Goal: Information Seeking & Learning: Find specific fact

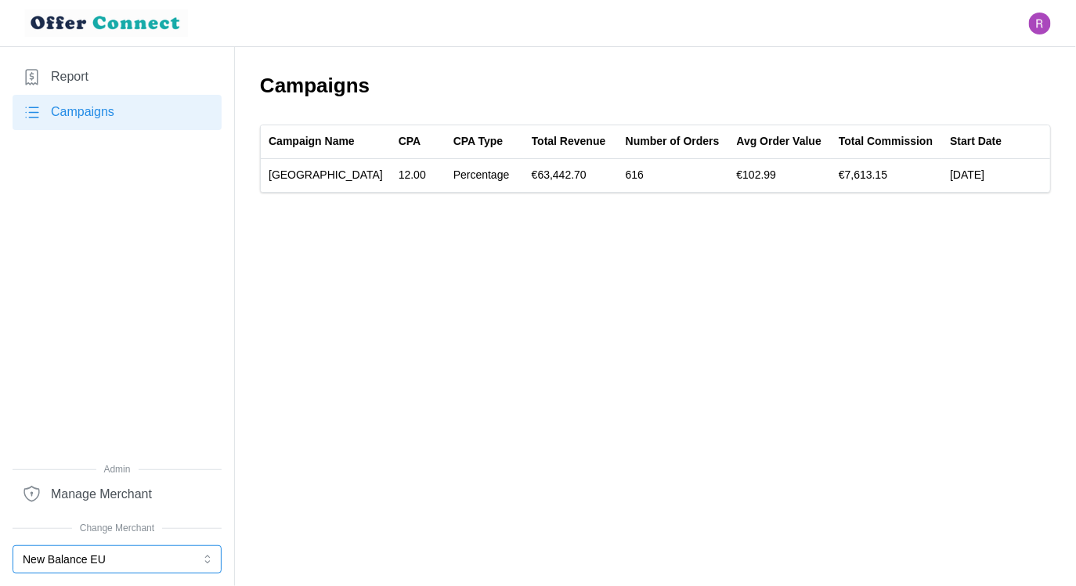
click at [131, 560] on button "New Balance EU" at bounding box center [117, 559] width 209 height 28
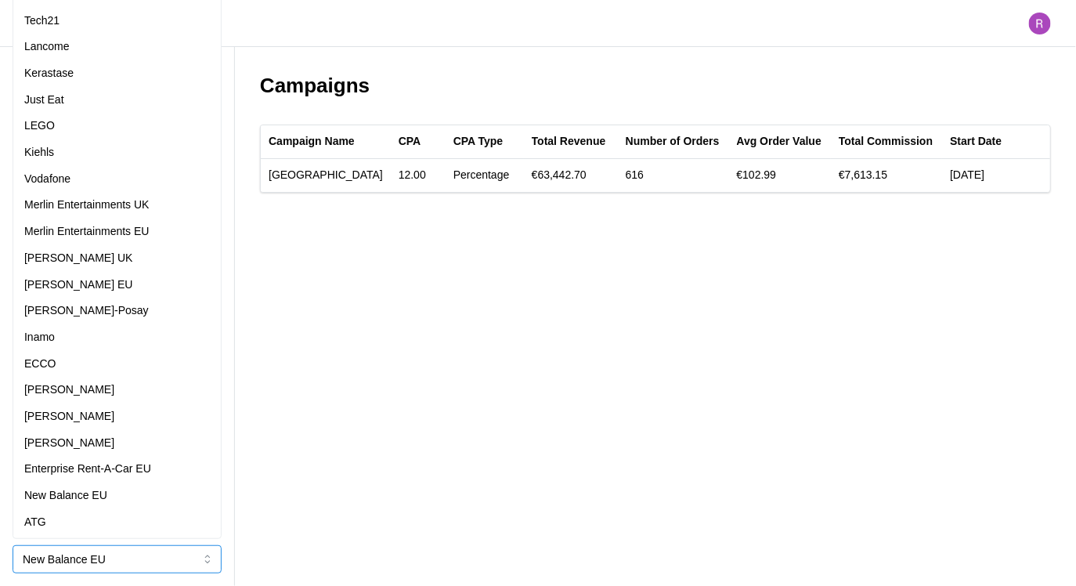
click at [139, 204] on p "Merlin Entertainments UK" at bounding box center [86, 204] width 125 height 17
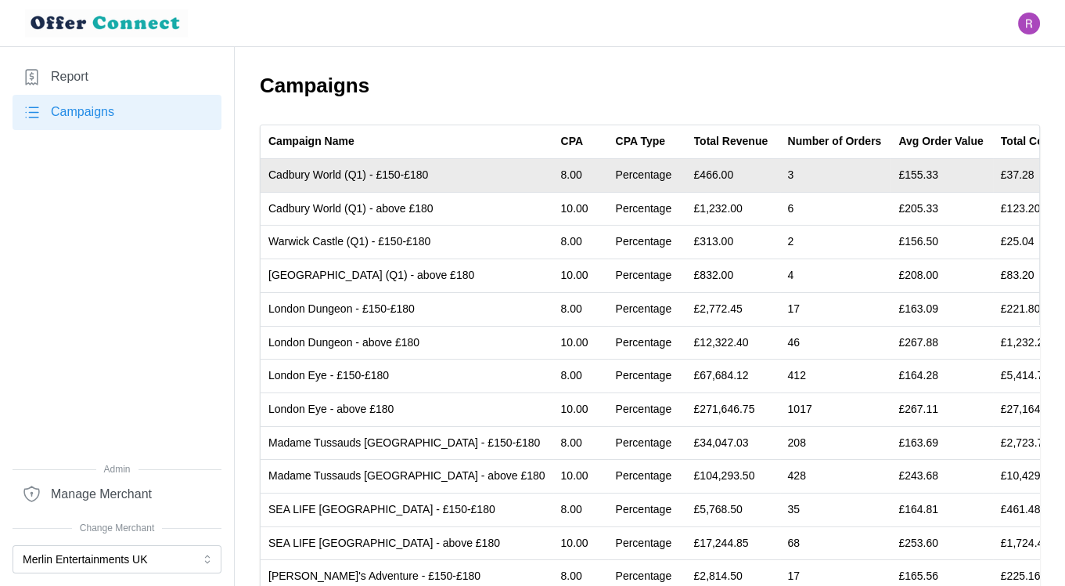
click at [300, 175] on td "Cadbury World (Q1) - £150-£180" at bounding box center [407, 176] width 293 height 34
drag, startPoint x: 300, startPoint y: 175, endPoint x: 323, endPoint y: 171, distance: 23.7
click at [323, 171] on td "Cadbury World (Q1) - £150-£180" at bounding box center [407, 176] width 293 height 34
copy td "Cadbury World"
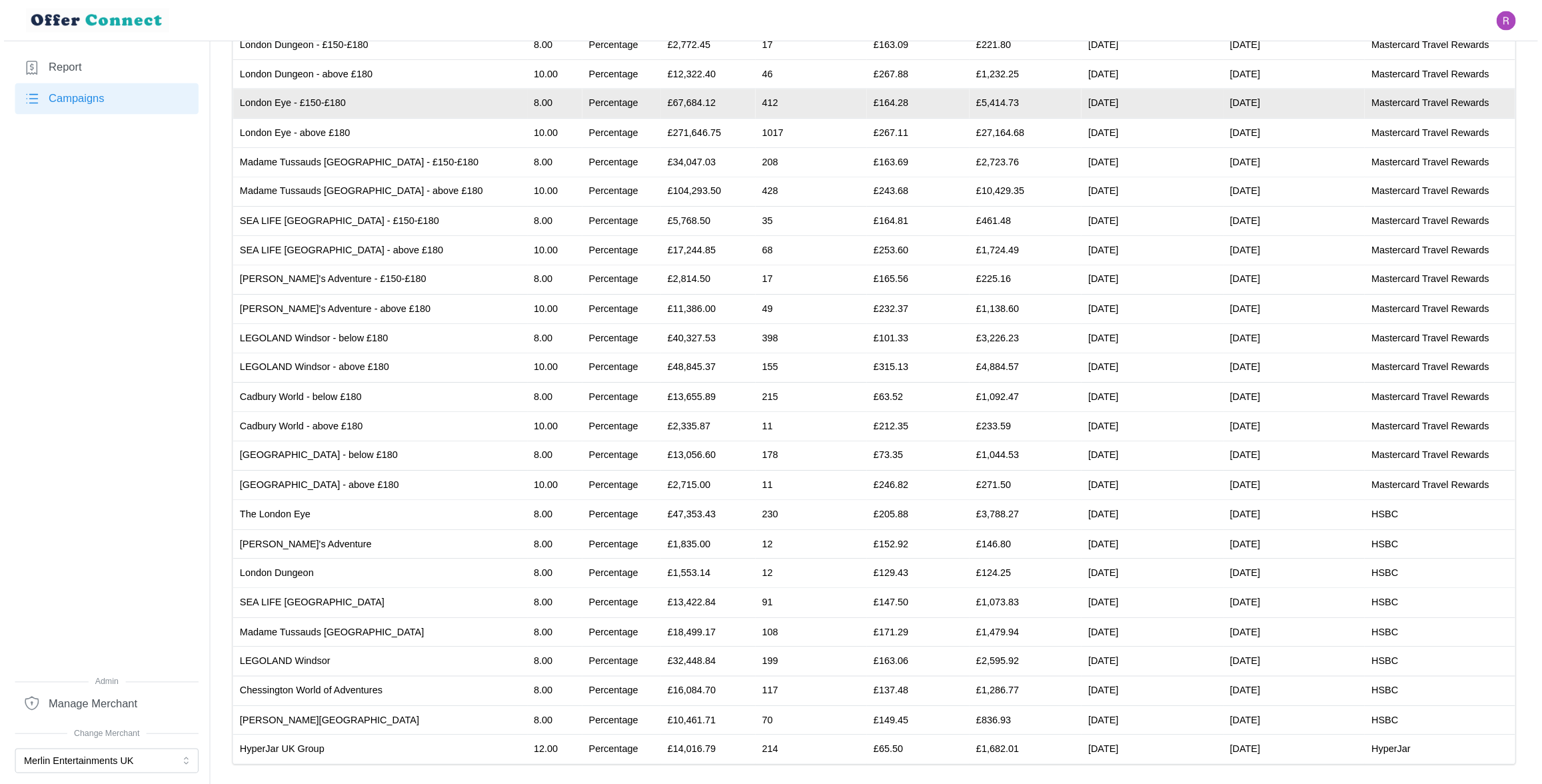
scroll to position [196, 0]
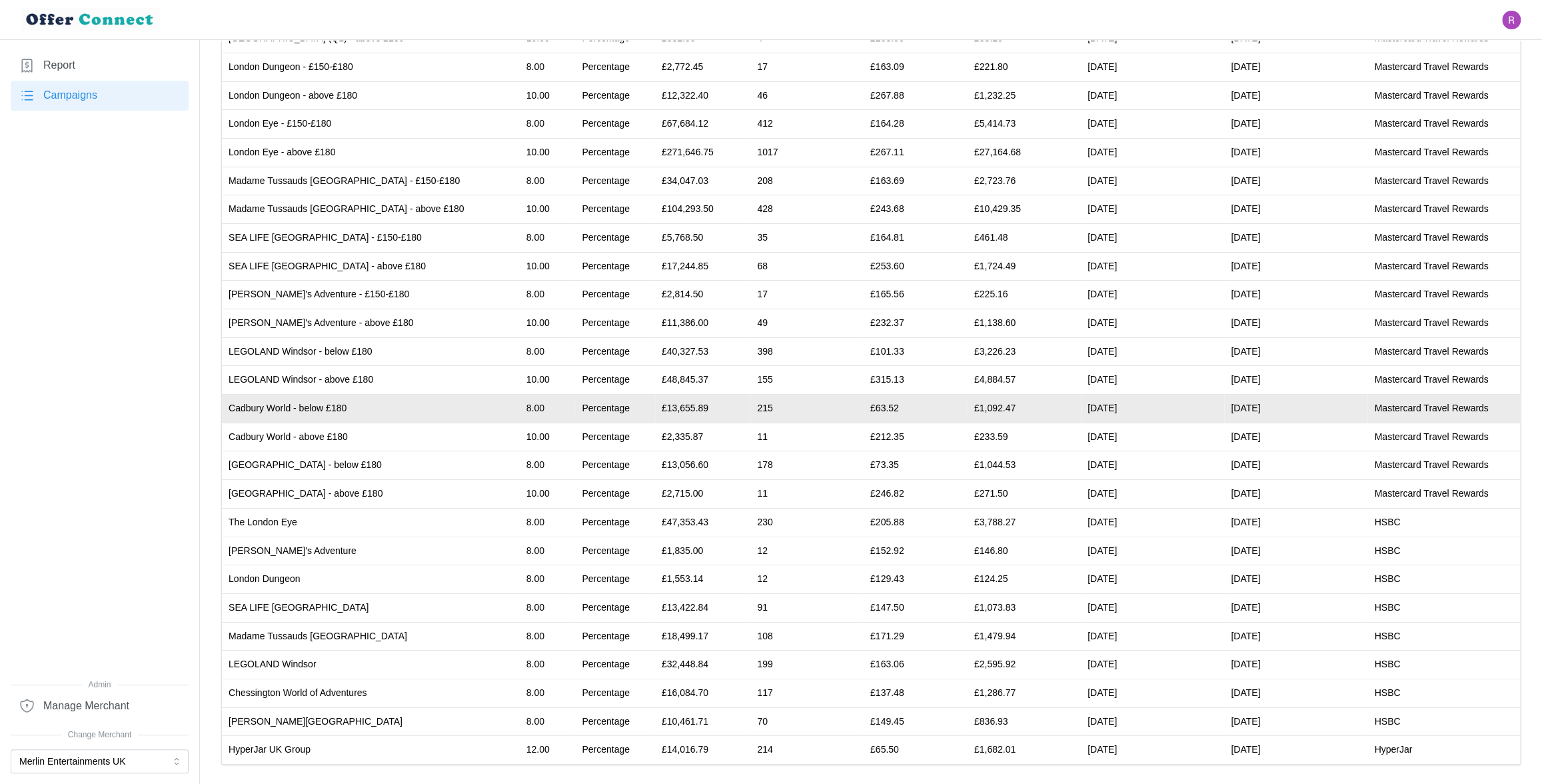
click at [346, 404] on td "Cadbury World - below £180" at bounding box center [371, 409] width 298 height 29
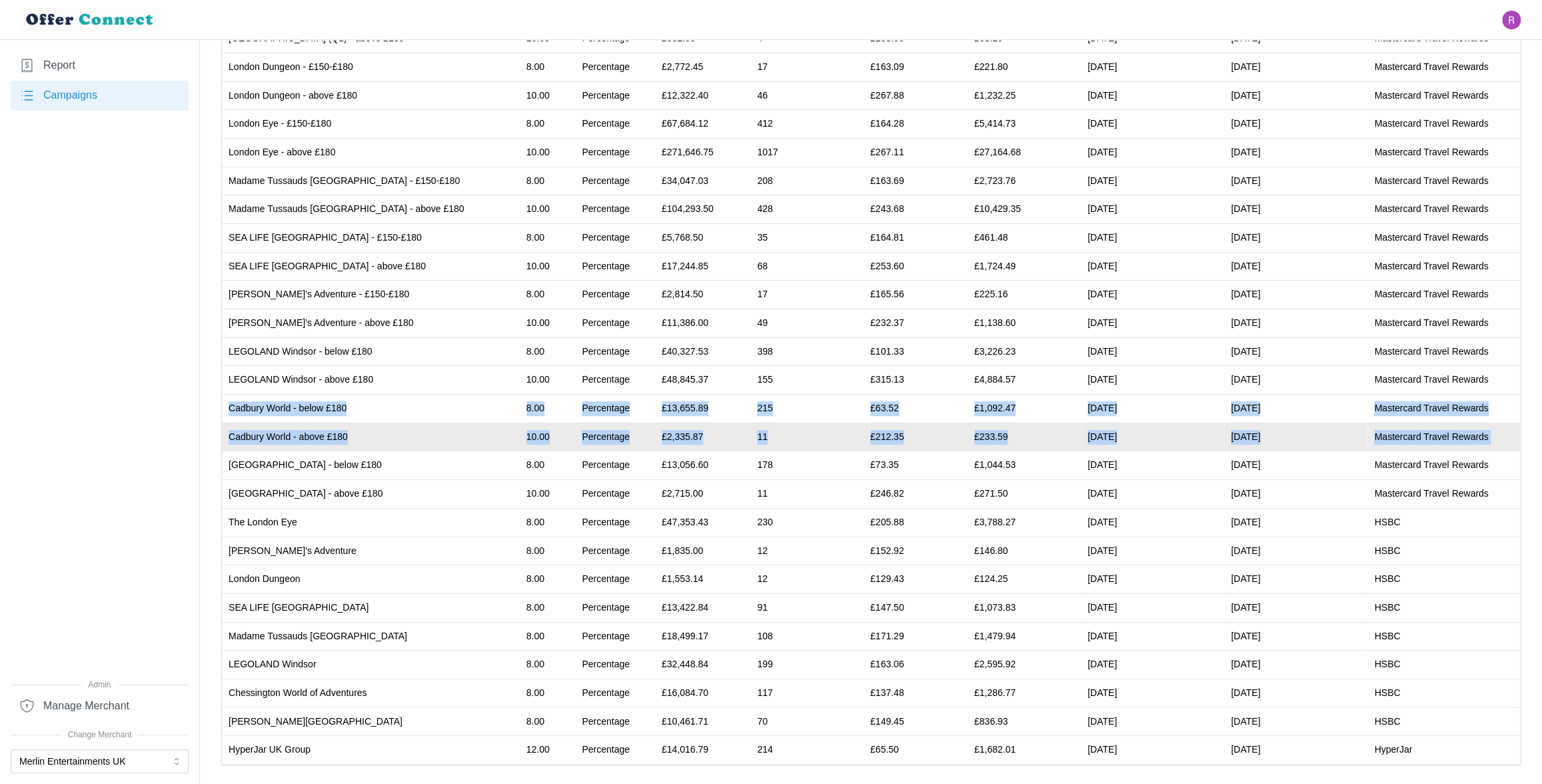
drag, startPoint x: 346, startPoint y: 404, endPoint x: 1449, endPoint y: 432, distance: 1103.4
click at [915, 432] on tbody "Cadbury World (Q1) - £150-£180 8.00 Percentage £466.00 3 £155.33 £37.28 [DATE] …" at bounding box center [871, 352] width 1298 height 824
click at [915, 437] on td "Mastercard Travel Rewards" at bounding box center [1443, 437] width 152 height 29
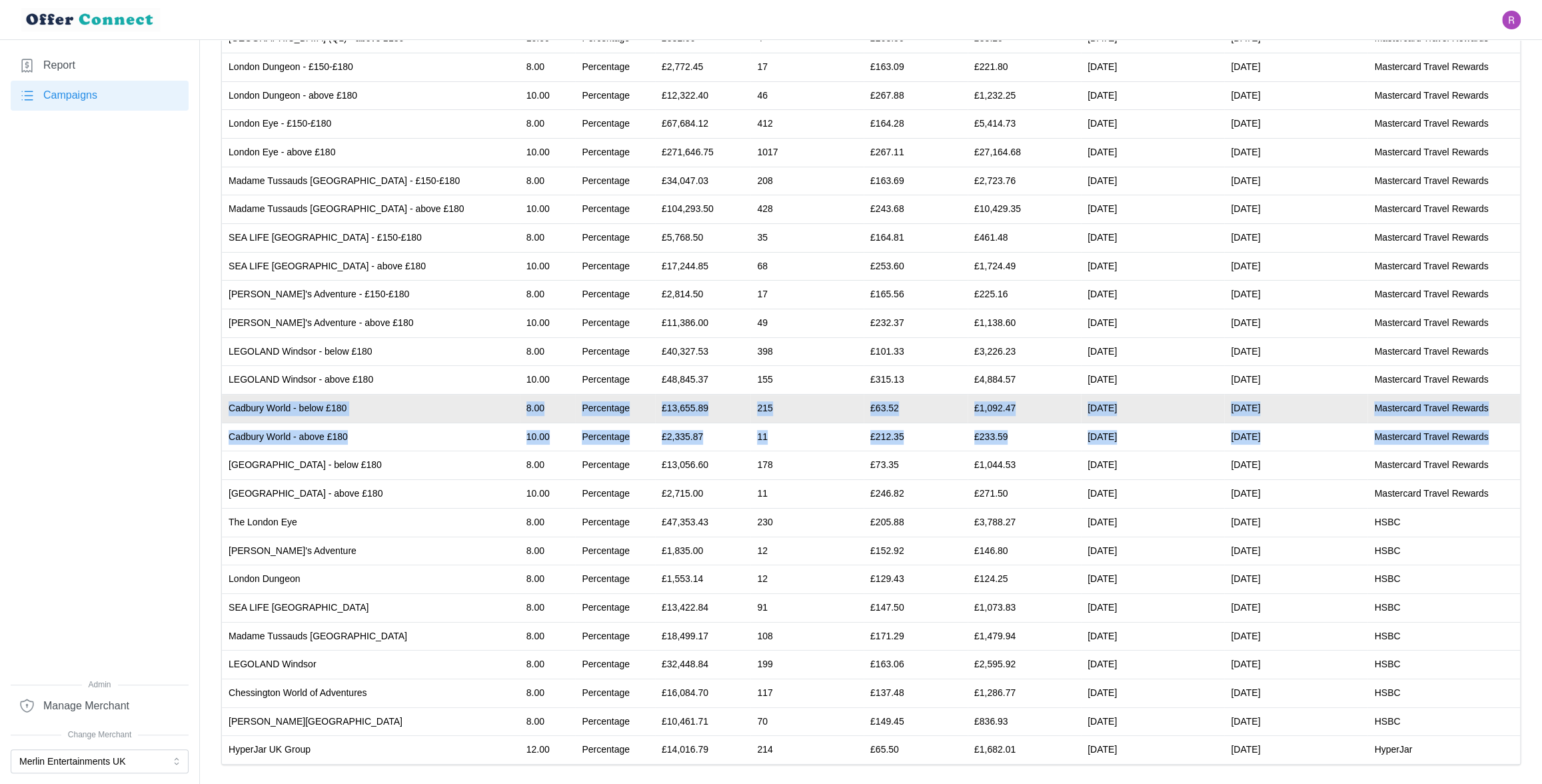
drag, startPoint x: 1457, startPoint y: 437, endPoint x: 234, endPoint y: 405, distance: 1223.4
click at [234, 405] on tbody "Cadbury World (Q1) - £150-£180 8.00 Percentage £466.00 3 £155.33 £37.28 [DATE] …" at bounding box center [871, 352] width 1298 height 824
click at [244, 406] on td "Cadbury World - below £180" at bounding box center [371, 409] width 298 height 29
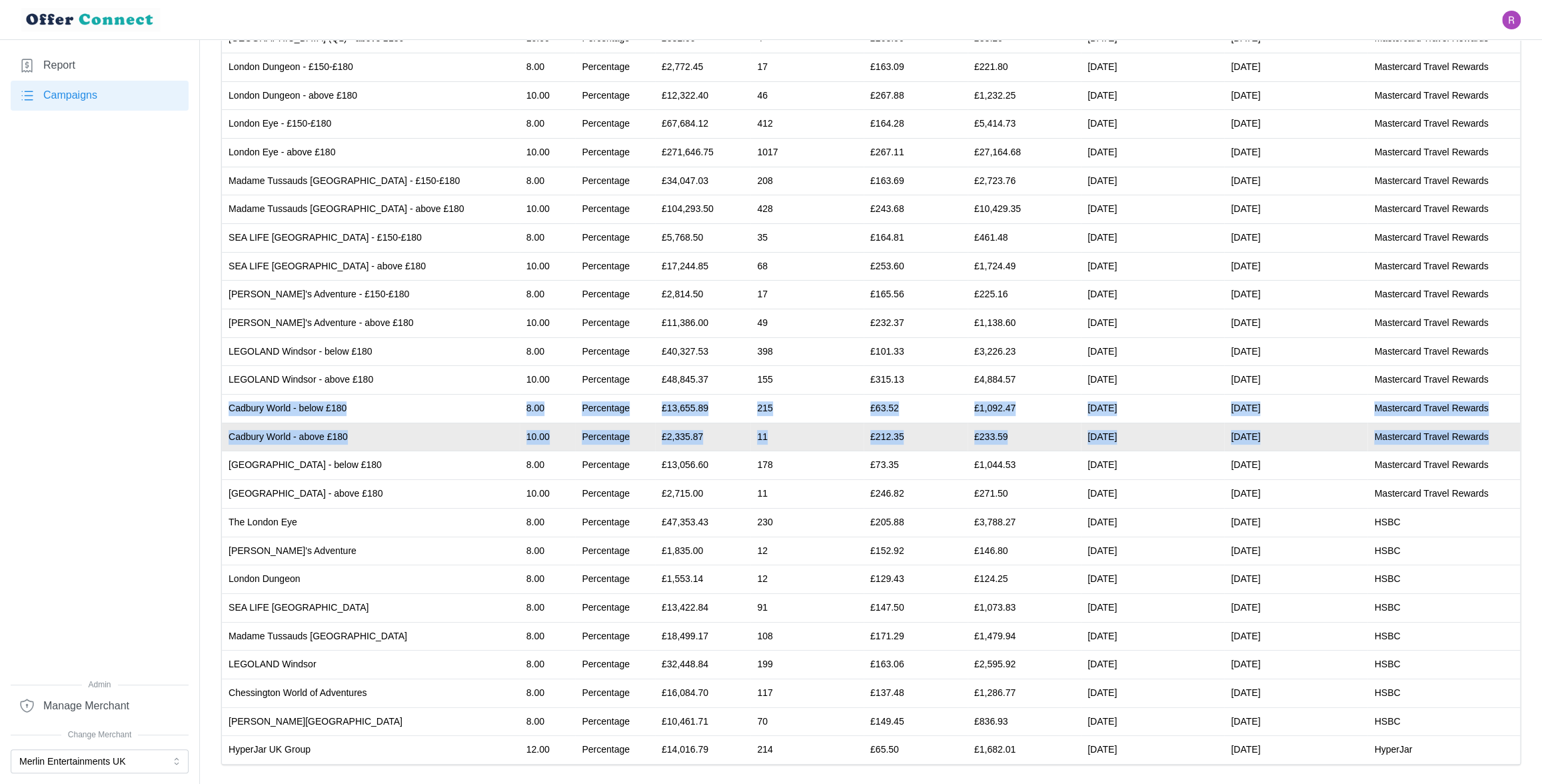
drag, startPoint x: 244, startPoint y: 406, endPoint x: 1487, endPoint y: 433, distance: 1243.3
click at [915, 433] on tbody "Cadbury World (Q1) - £150-£180 8.00 Percentage £466.00 3 £155.33 £37.28 [DATE] …" at bounding box center [871, 352] width 1298 height 824
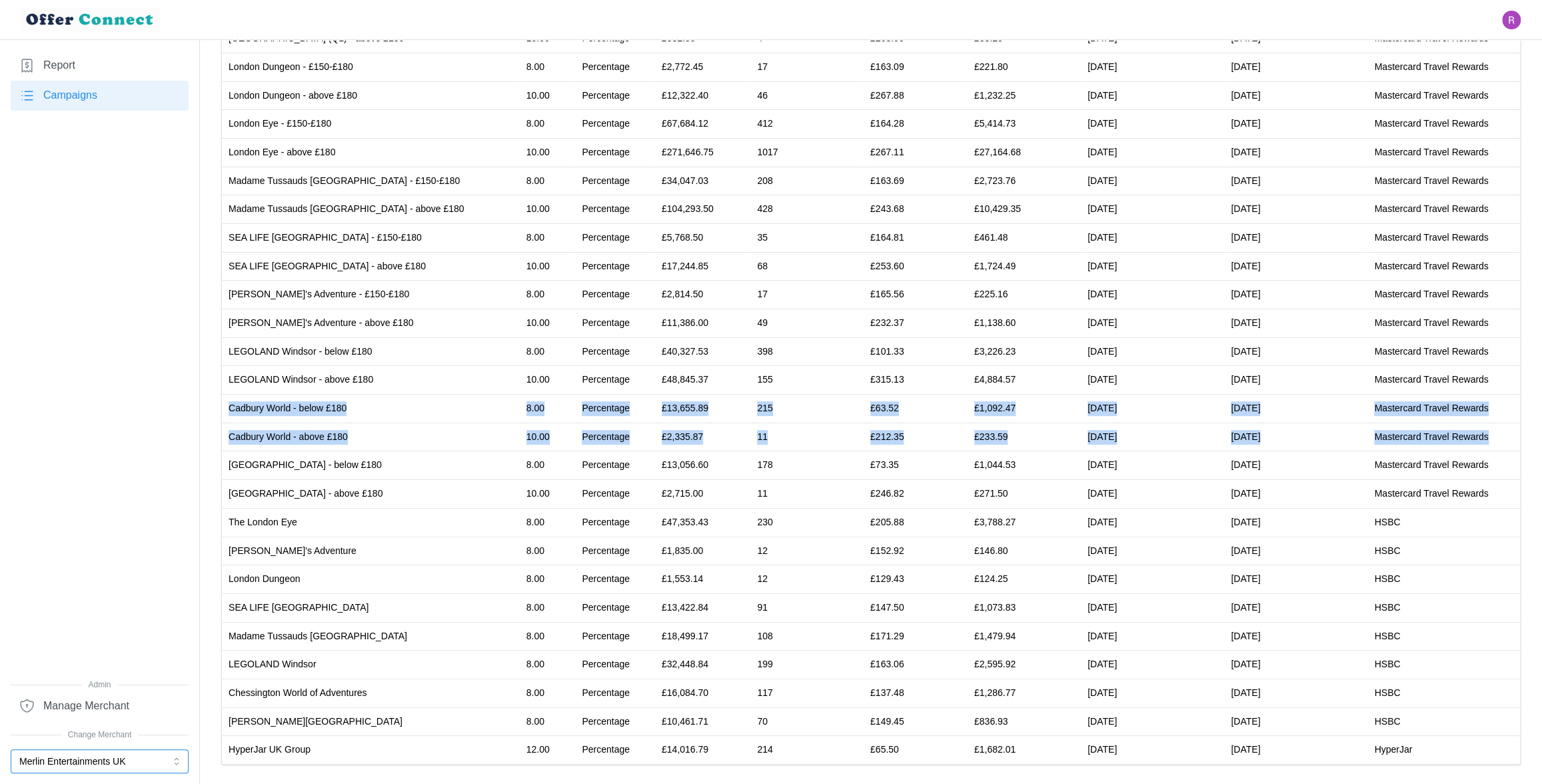
click at [138, 498] on button "Merlin Entertainments UK" at bounding box center [100, 761] width 178 height 24
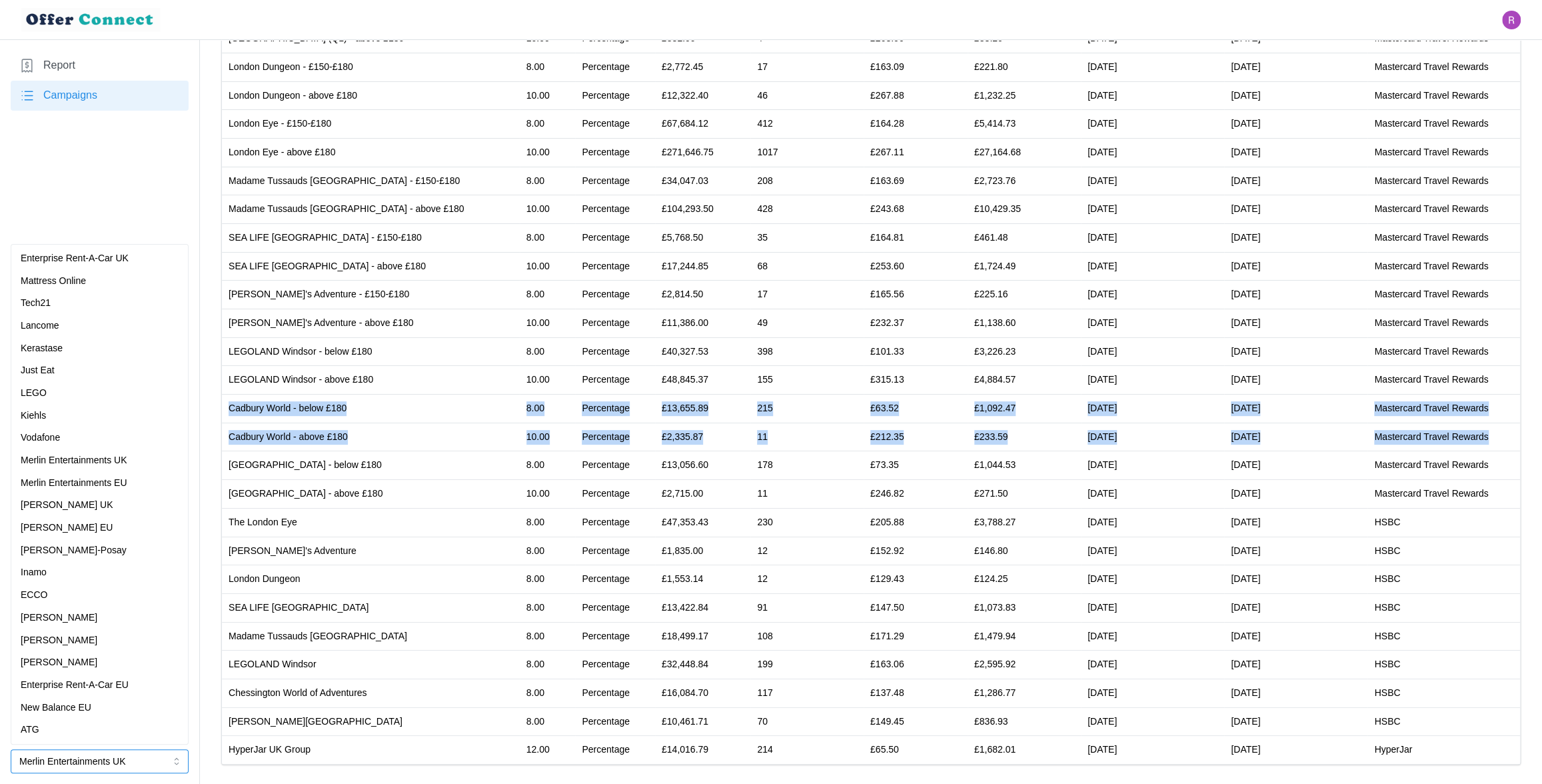
click at [96, 498] on div "Inamo" at bounding box center [100, 572] width 158 height 14
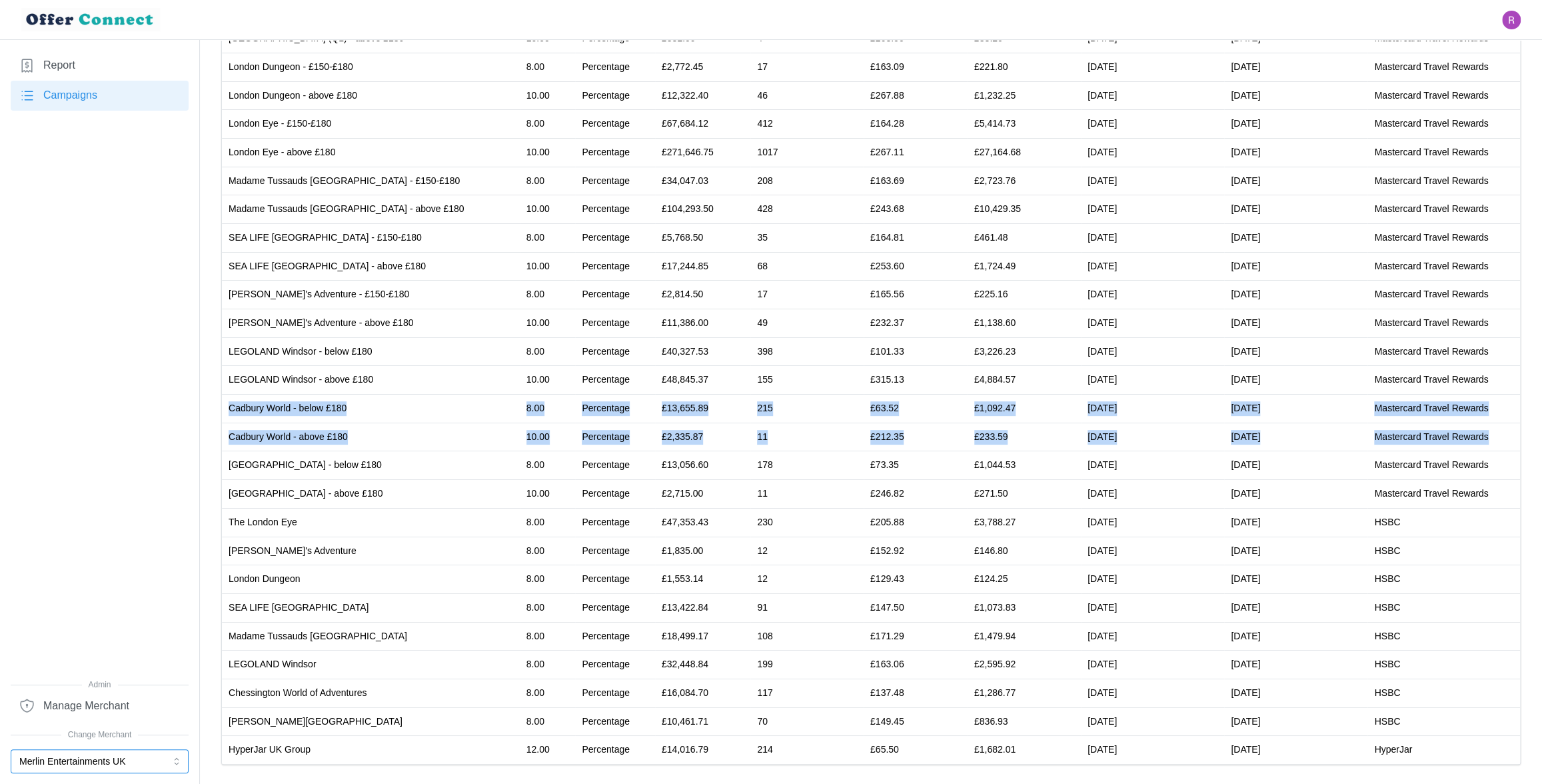
scroll to position [0, 0]
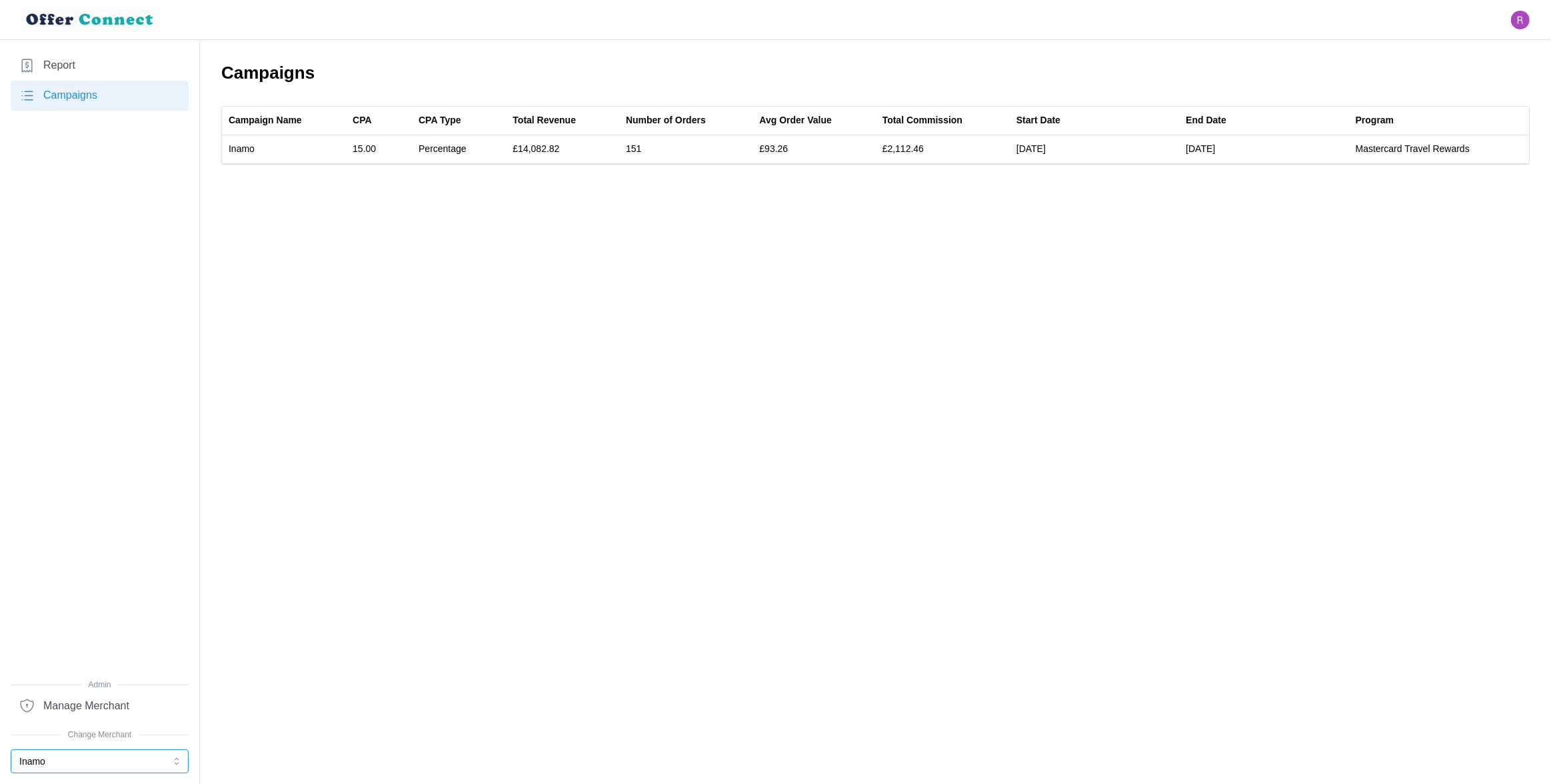
click at [99, 498] on button "Inamo" at bounding box center [100, 761] width 178 height 24
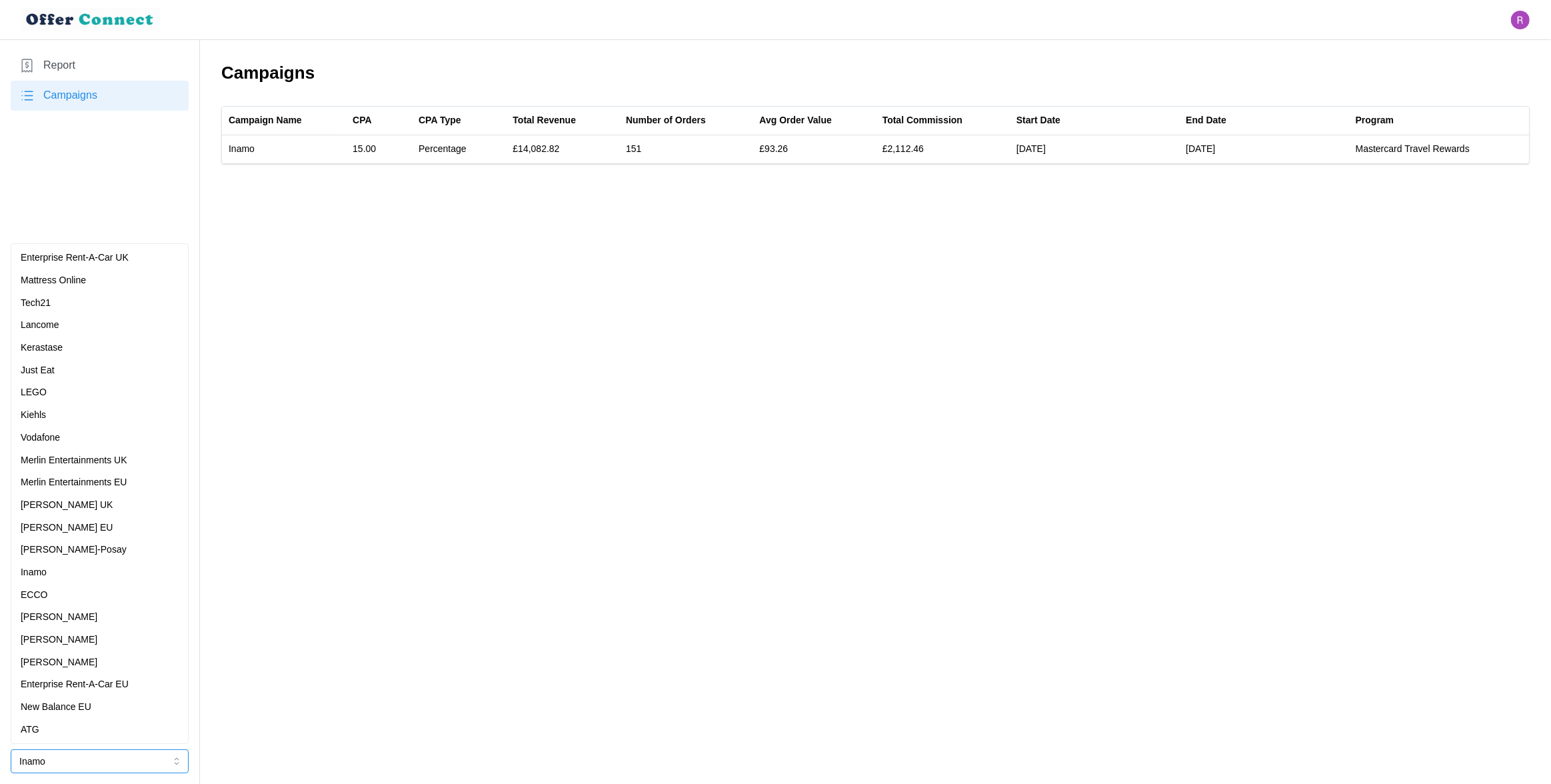
click at [113, 460] on p "Merlin Entertainments UK" at bounding box center [73, 460] width 106 height 14
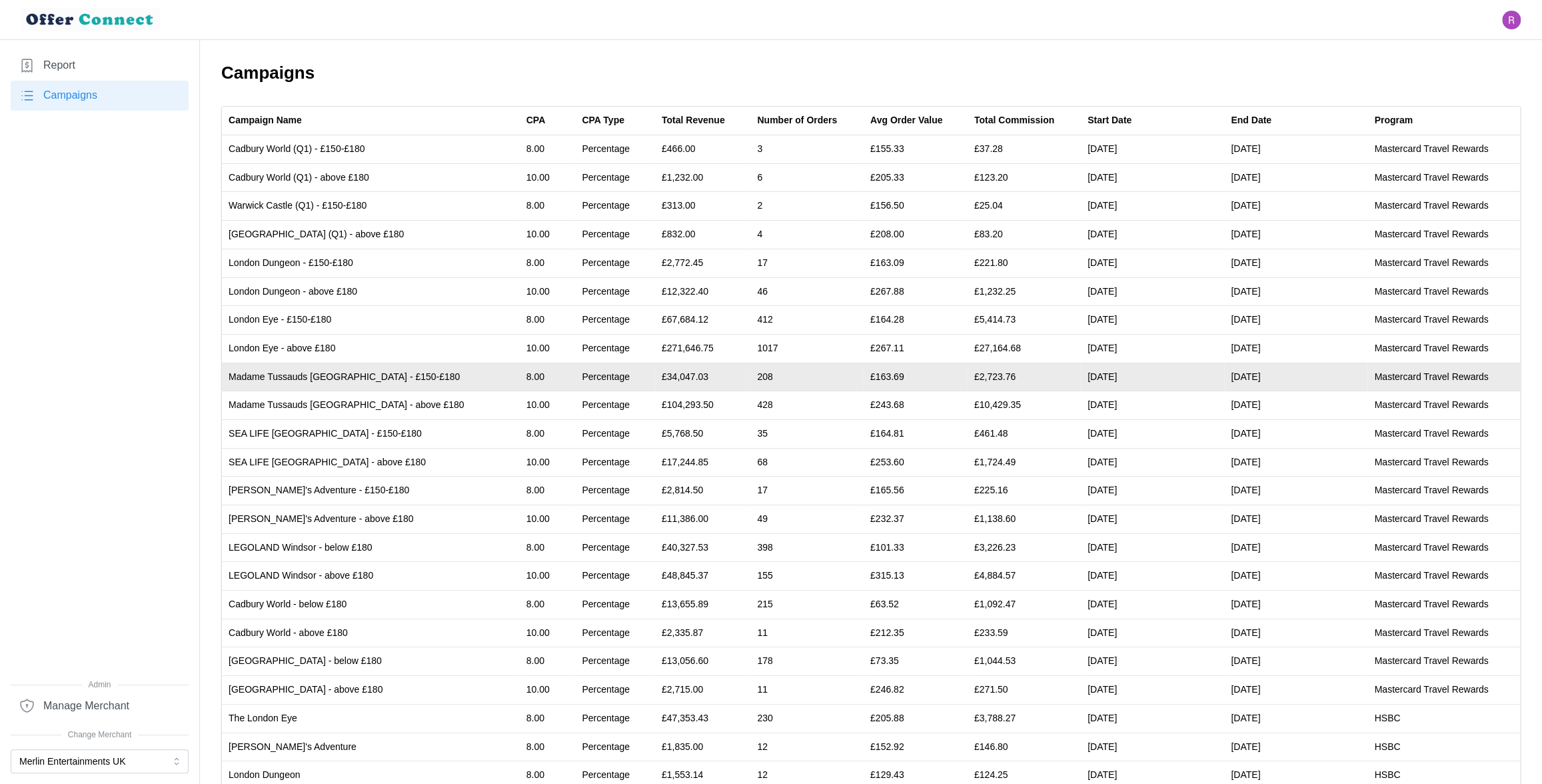
scroll to position [196, 0]
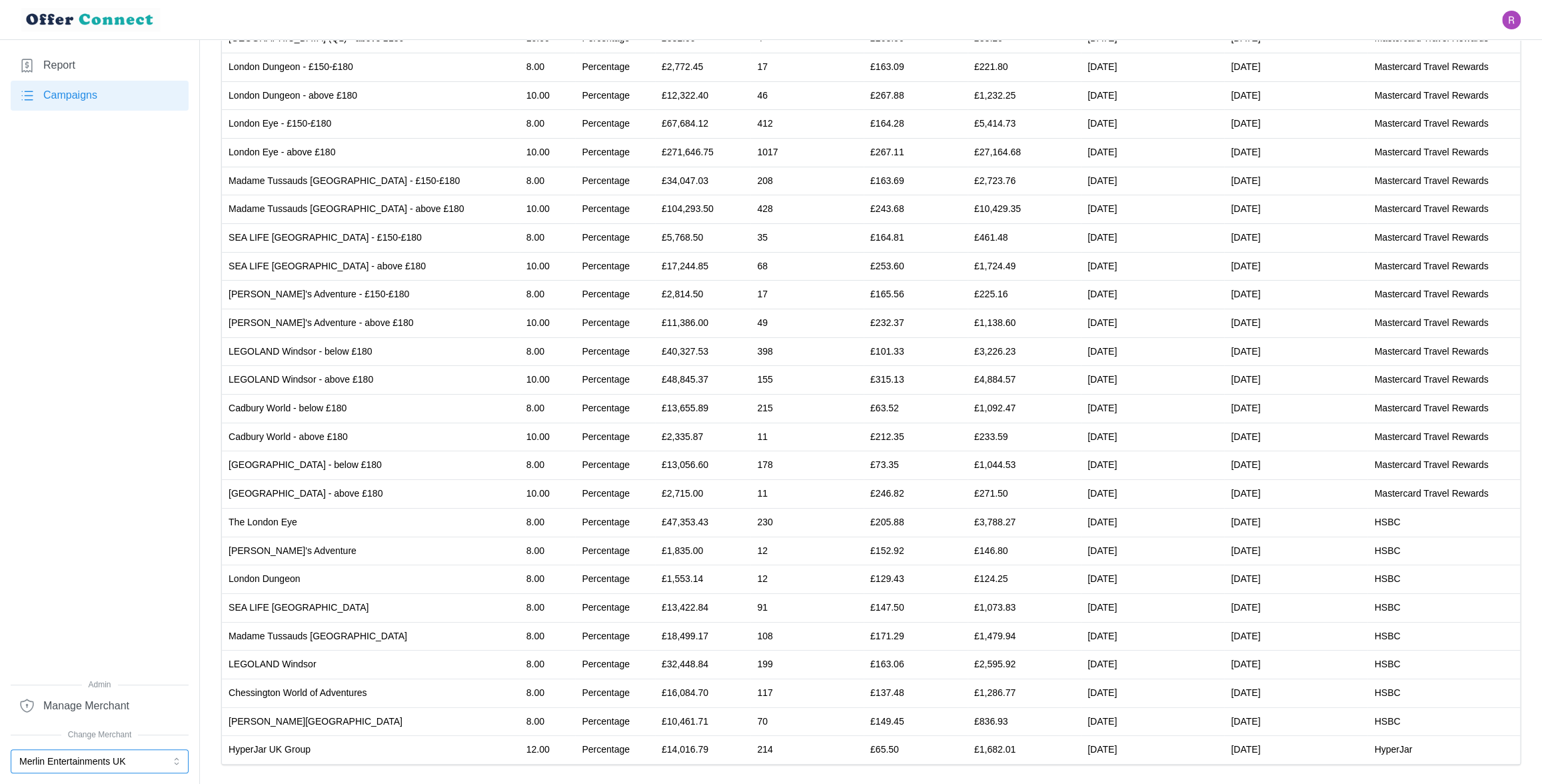
click at [161, 498] on button "Merlin Entertainments UK" at bounding box center [100, 761] width 178 height 24
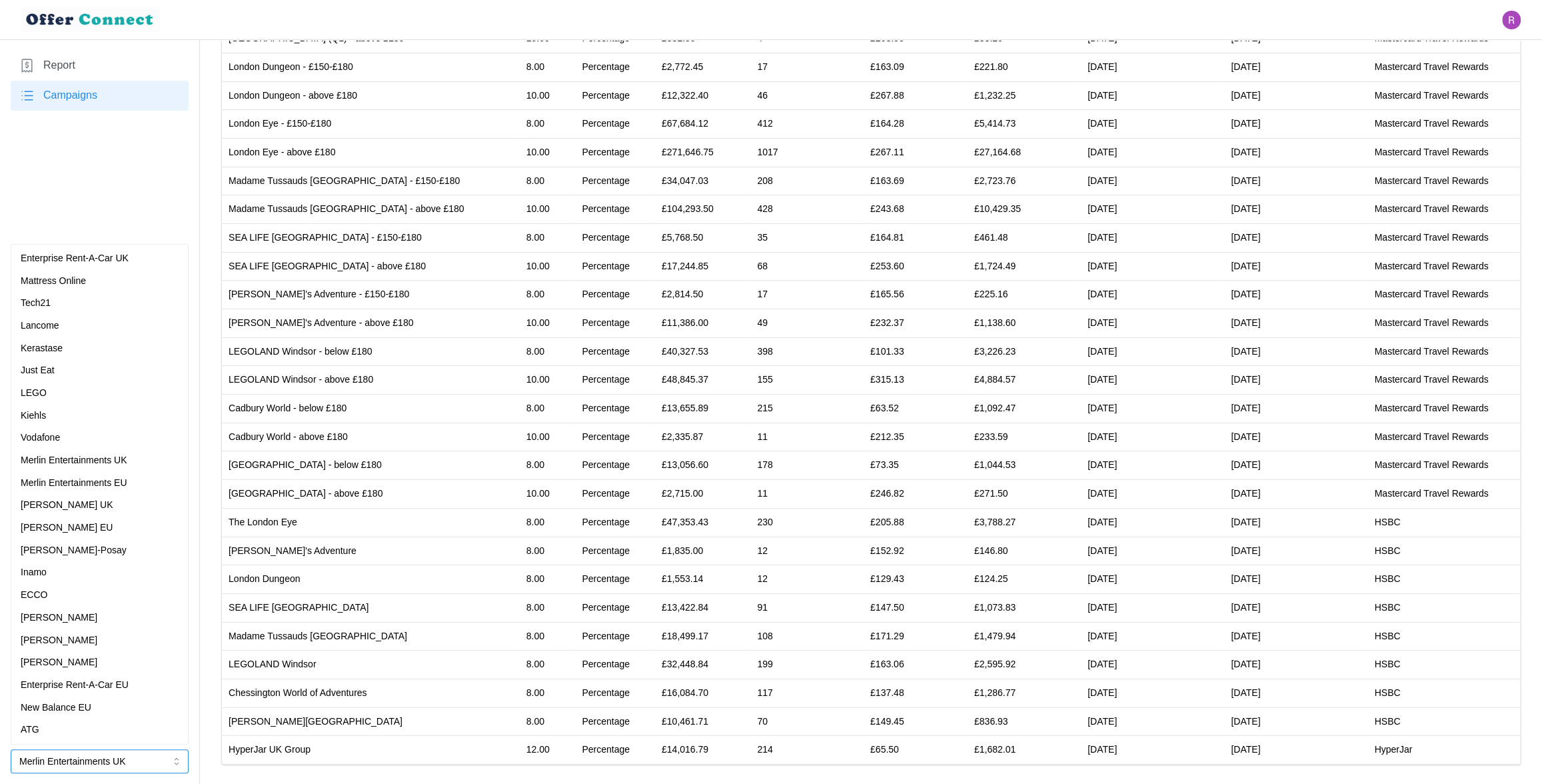
click at [94, 498] on div "[PERSON_NAME] EU" at bounding box center [100, 527] width 158 height 14
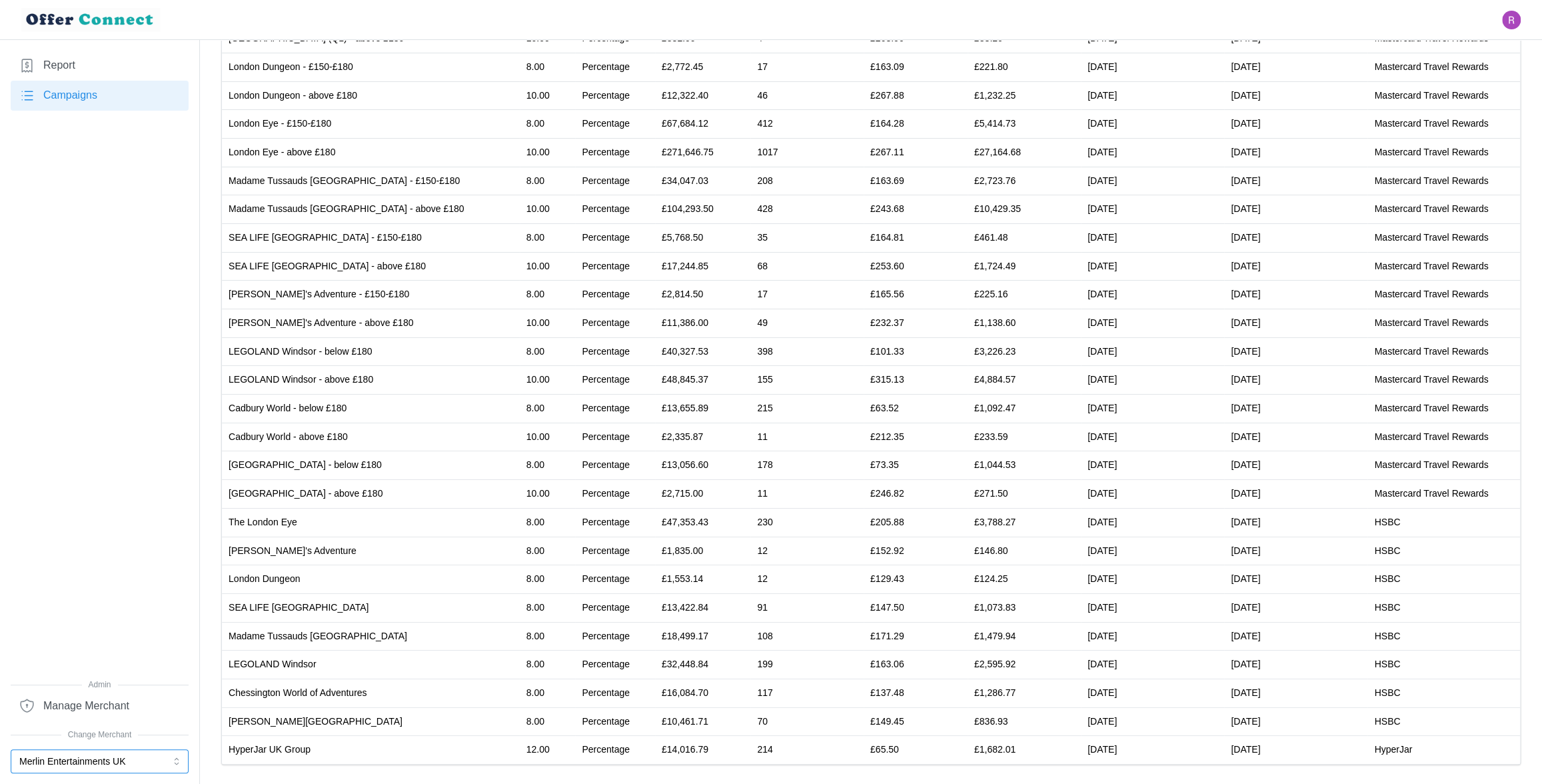
scroll to position [0, 0]
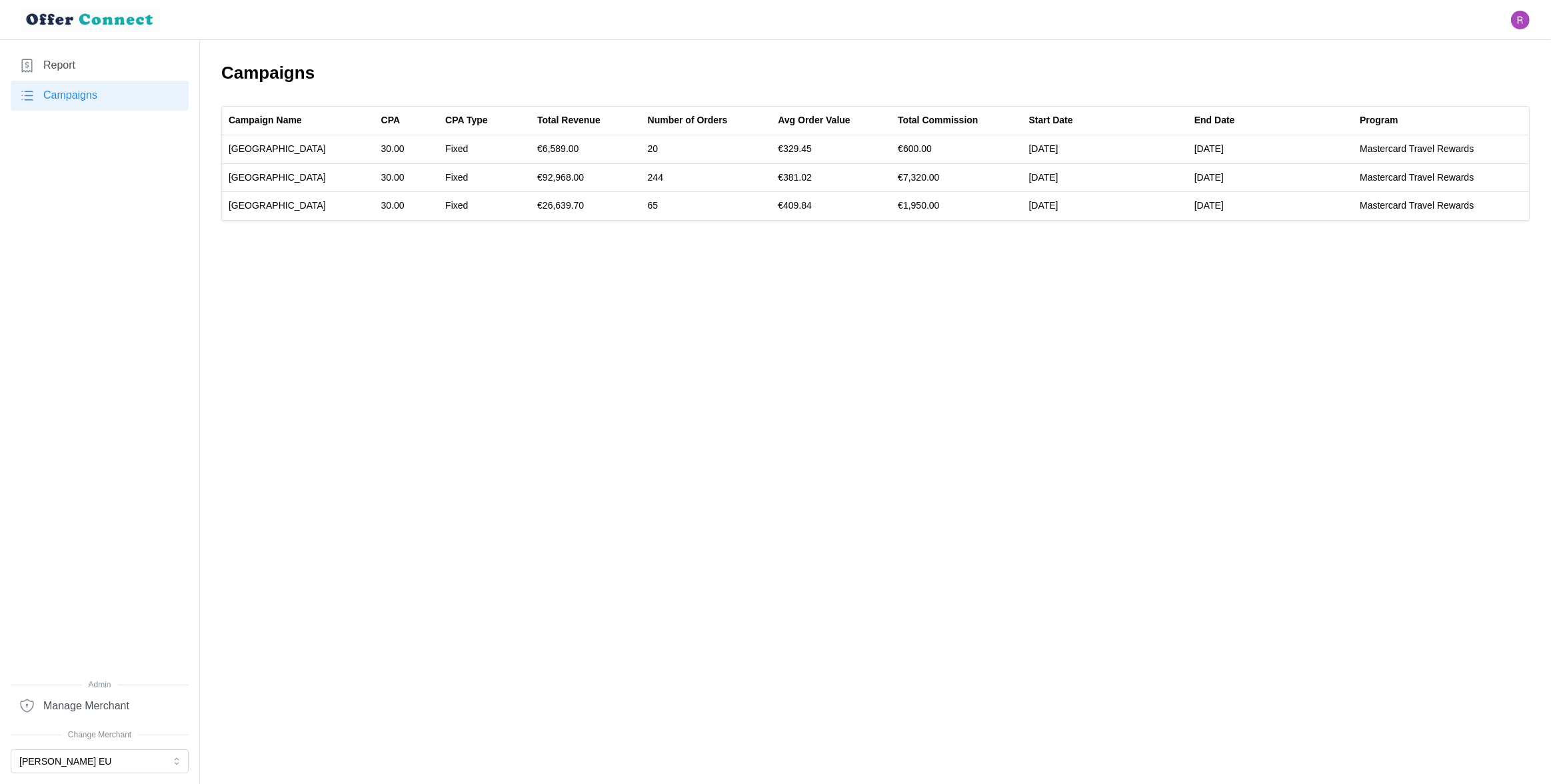
click at [484, 240] on main "Campaigns Campaign Name CPA CPA Type Total Revenue Number of Orders Avg Order V…" at bounding box center [776, 392] width 1551 height 784
click at [915, 236] on main "Campaigns Campaign Name CPA CPA Type Total Revenue Number of Orders Avg Order V…" at bounding box center [776, 392] width 1551 height 784
click at [339, 250] on main "Campaigns Campaign Name CPA CPA Type Total Revenue Number of Orders Avg Order V…" at bounding box center [776, 392] width 1551 height 784
click at [94, 498] on button "[PERSON_NAME] EU" at bounding box center [100, 761] width 178 height 24
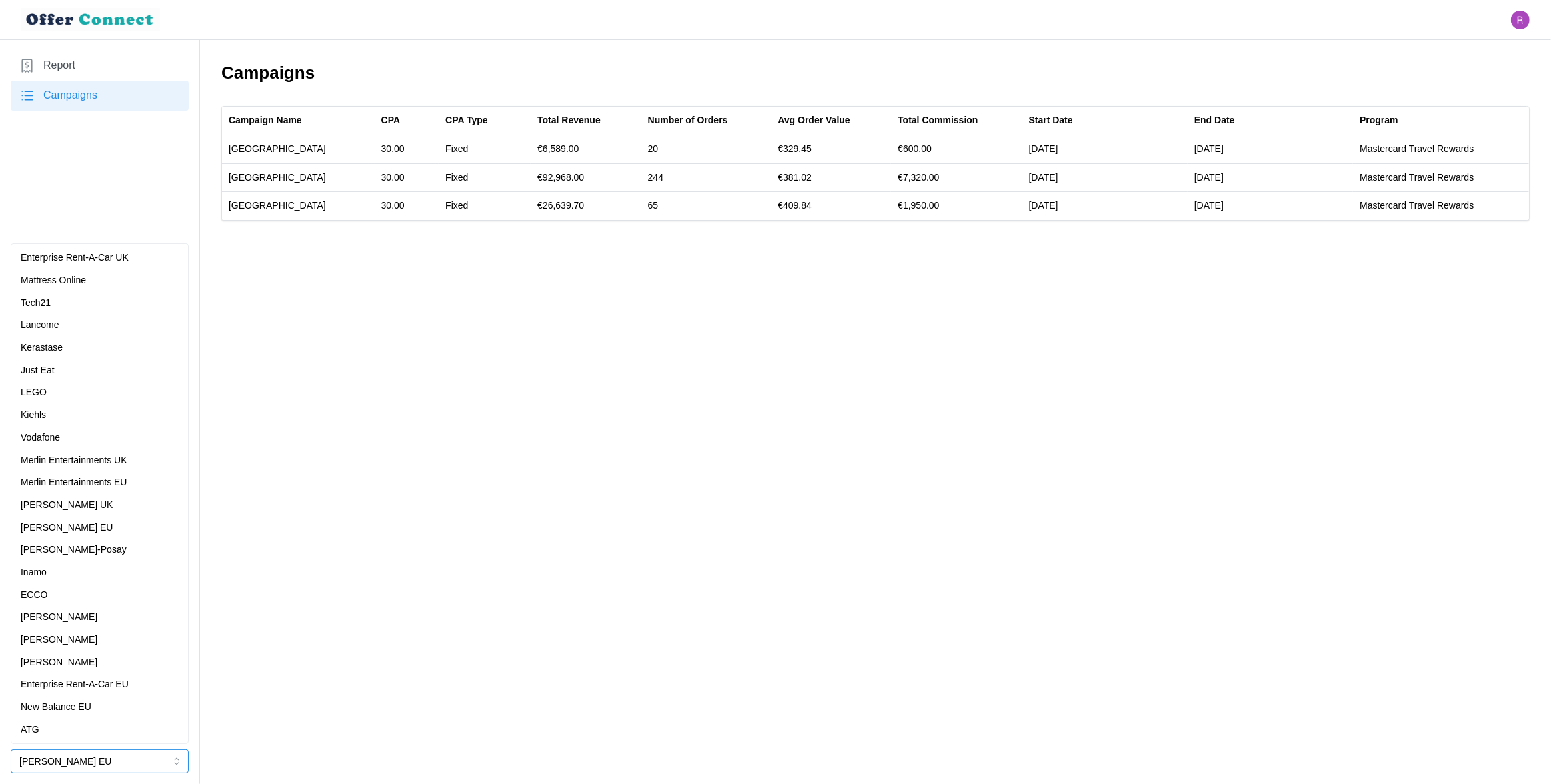
click at [126, 458] on p "Merlin Entertainments UK" at bounding box center [73, 460] width 106 height 14
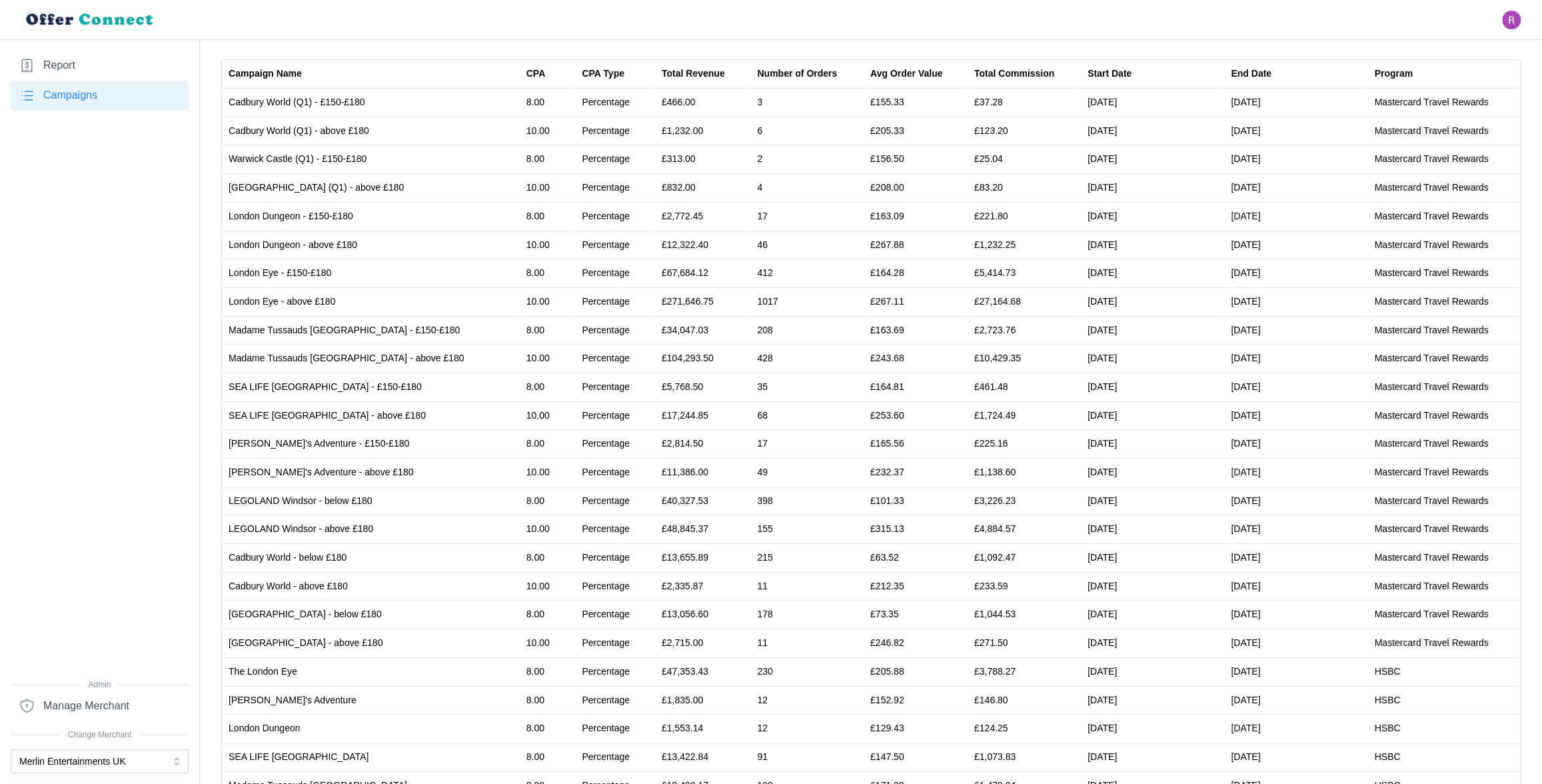
scroll to position [196, 0]
